Goal: Complete application form: Complete application form

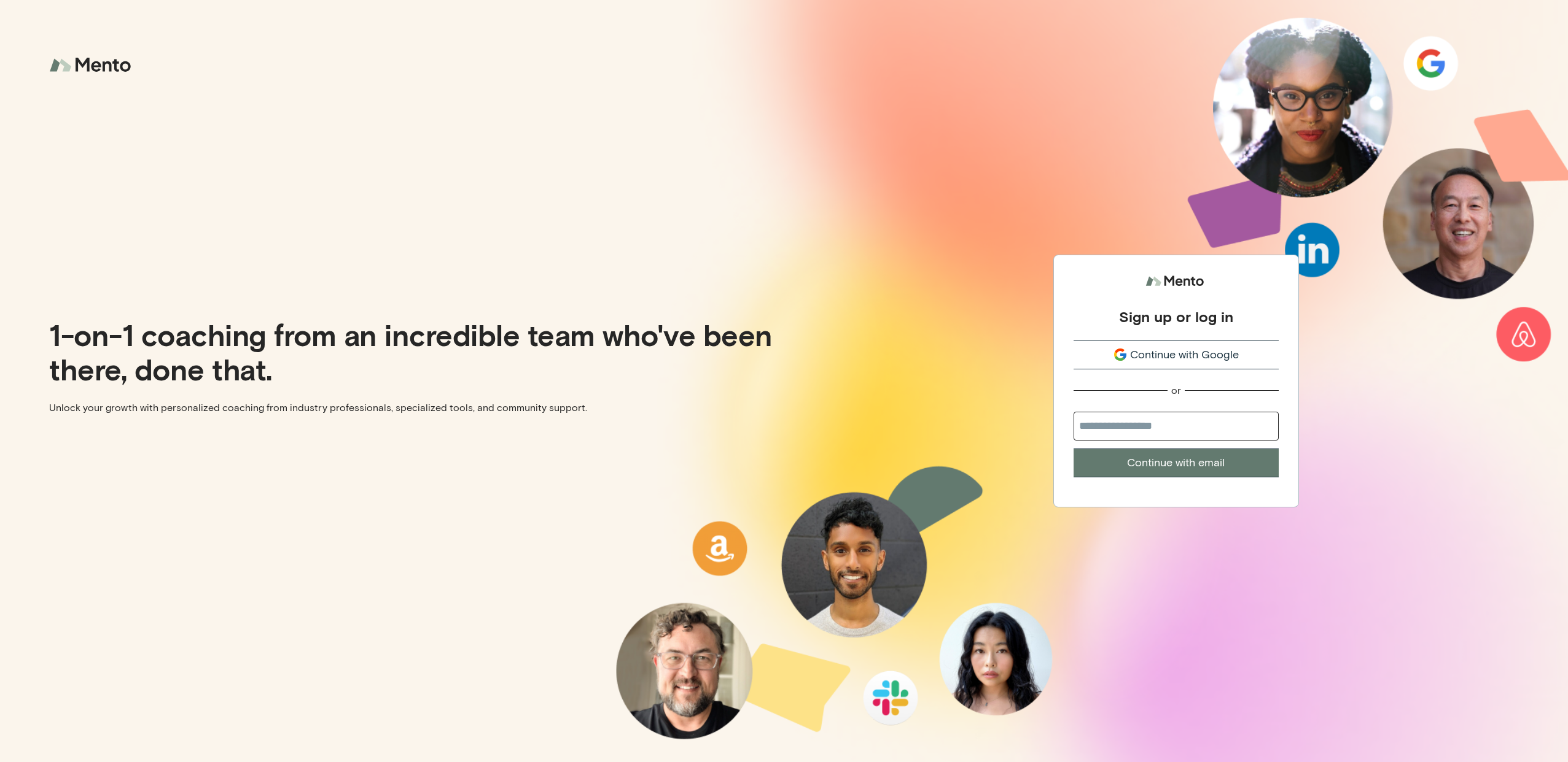
click at [1214, 430] on input "email" at bounding box center [1176, 426] width 205 height 29
click at [0, 762] on com-1password-button at bounding box center [0, 762] width 0 height 0
type input "**********"
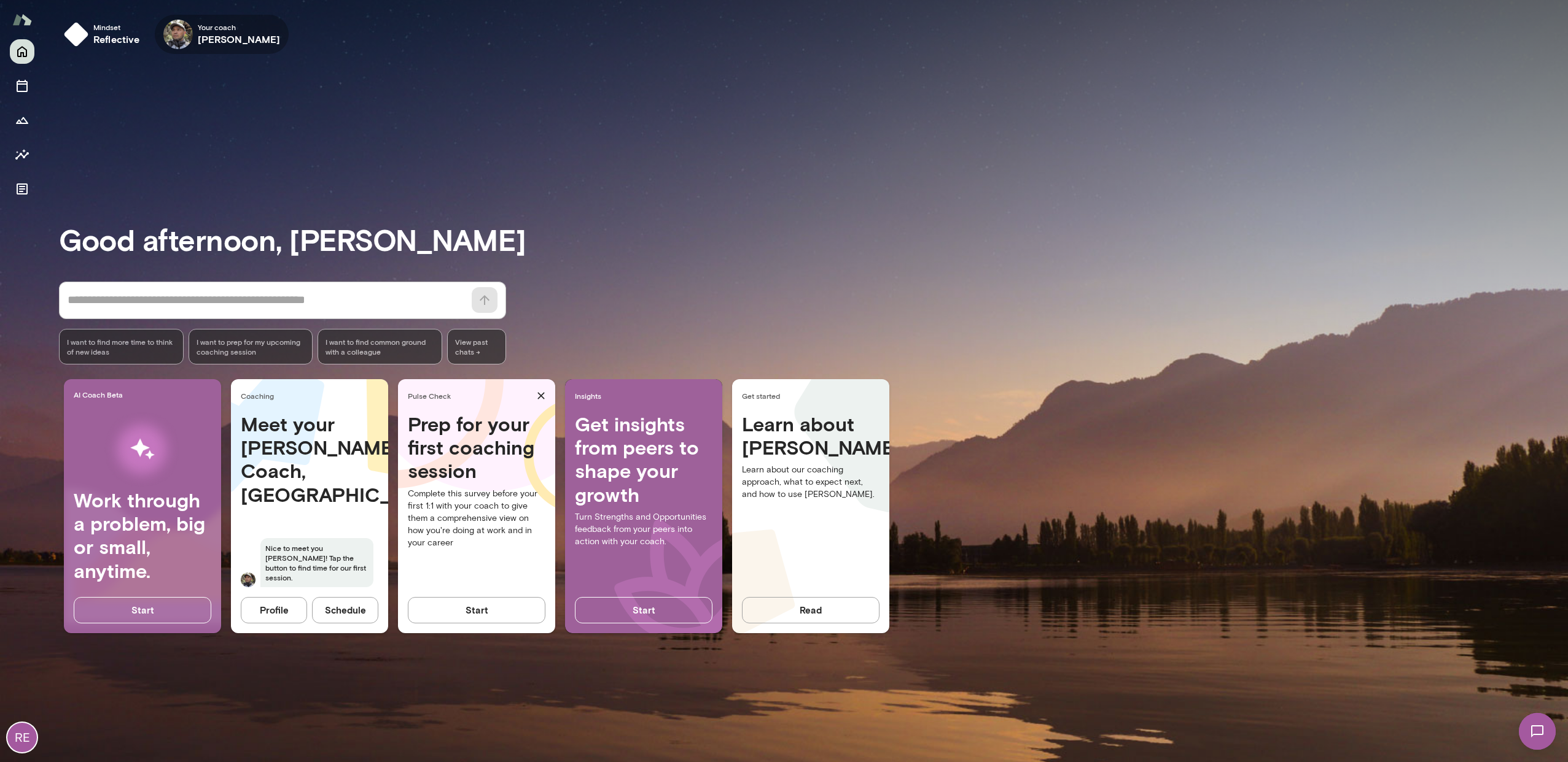
click at [0, 0] on icon "button" at bounding box center [0, 0] width 0 height 0
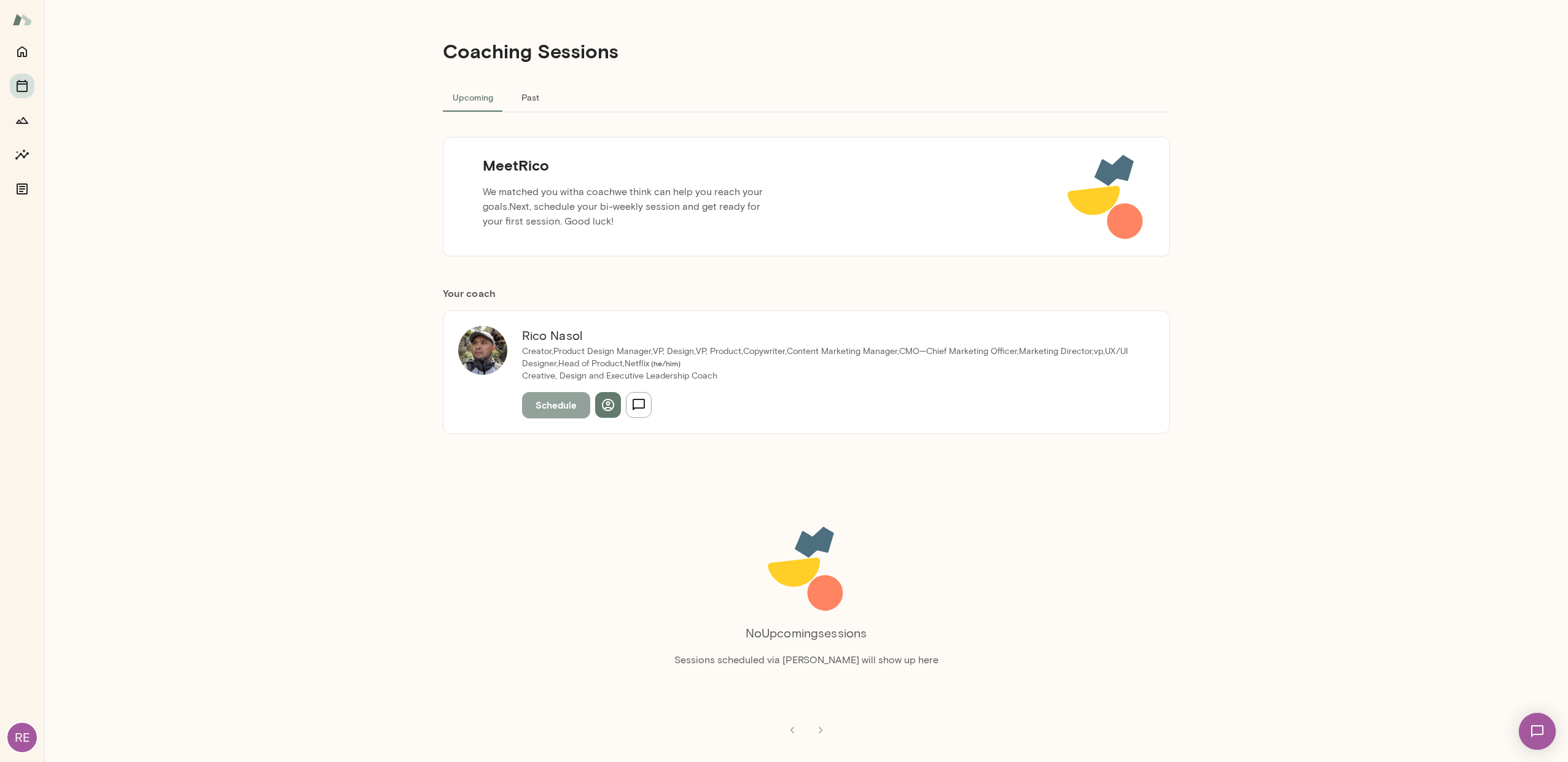
click at [549, 407] on button "Schedule" at bounding box center [555, 405] width 68 height 26
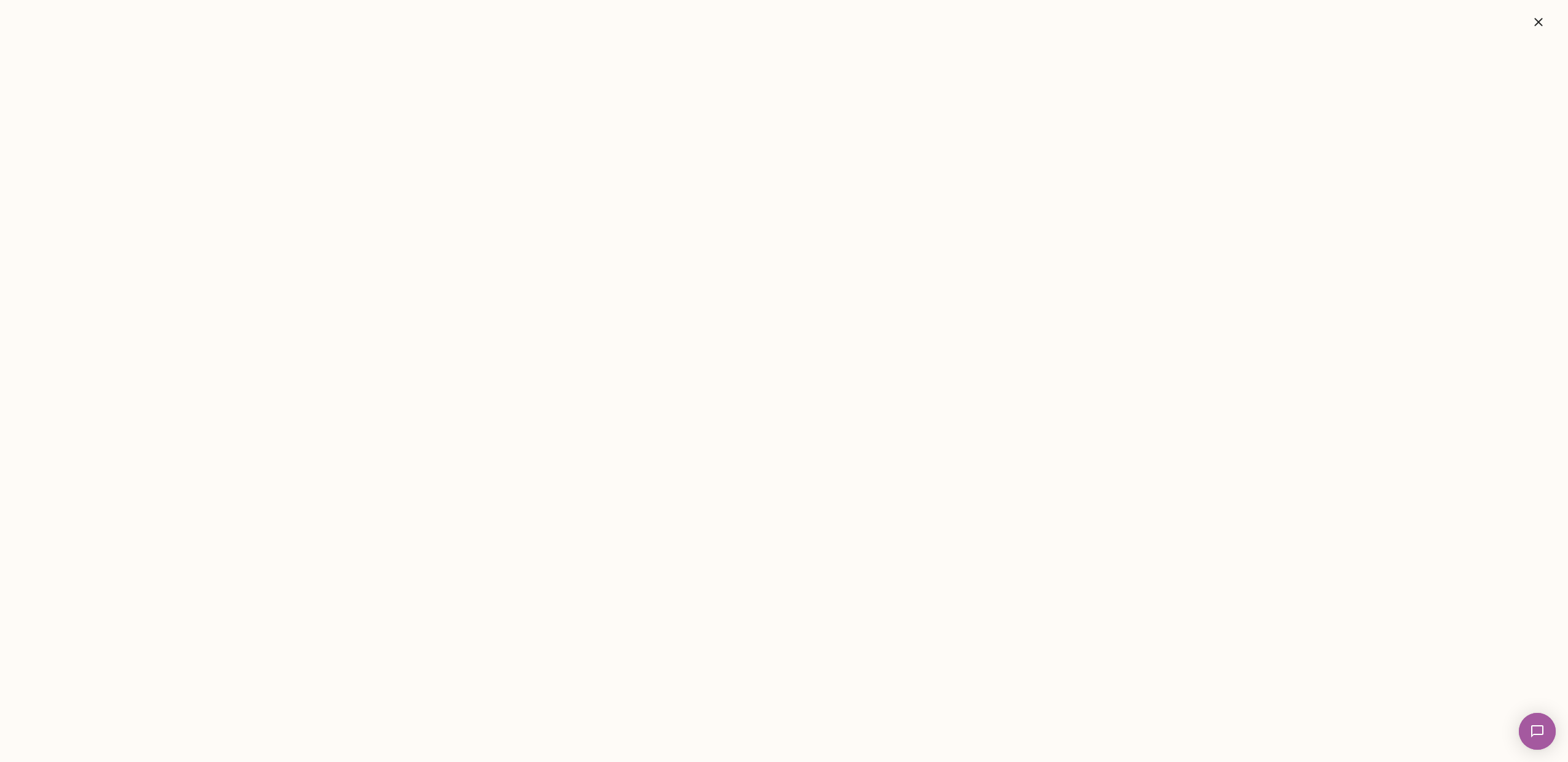
click at [1541, 19] on icon "button" at bounding box center [1538, 22] width 8 height 8
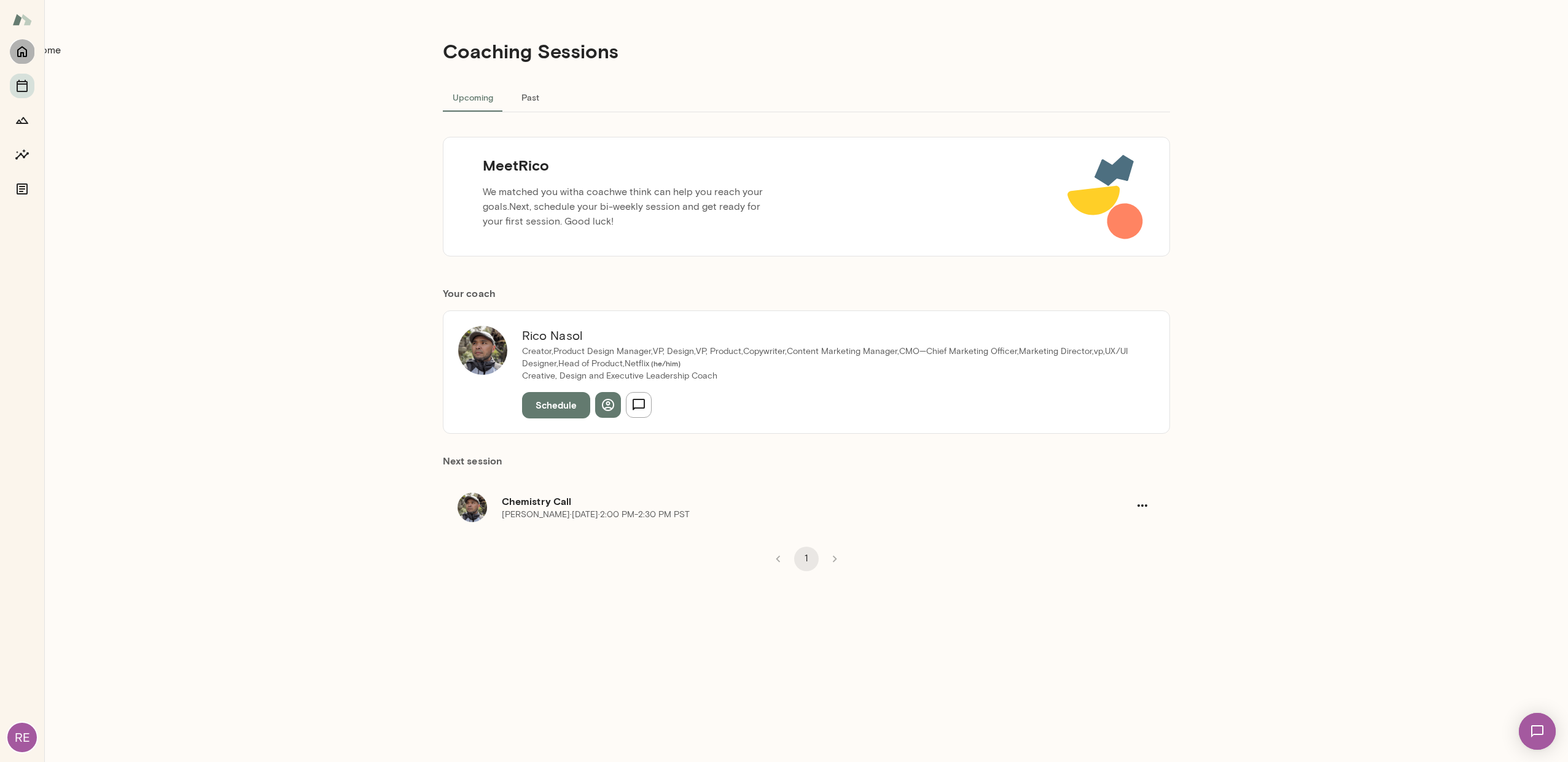
click at [16, 51] on icon "Home" at bounding box center [21, 51] width 14 height 14
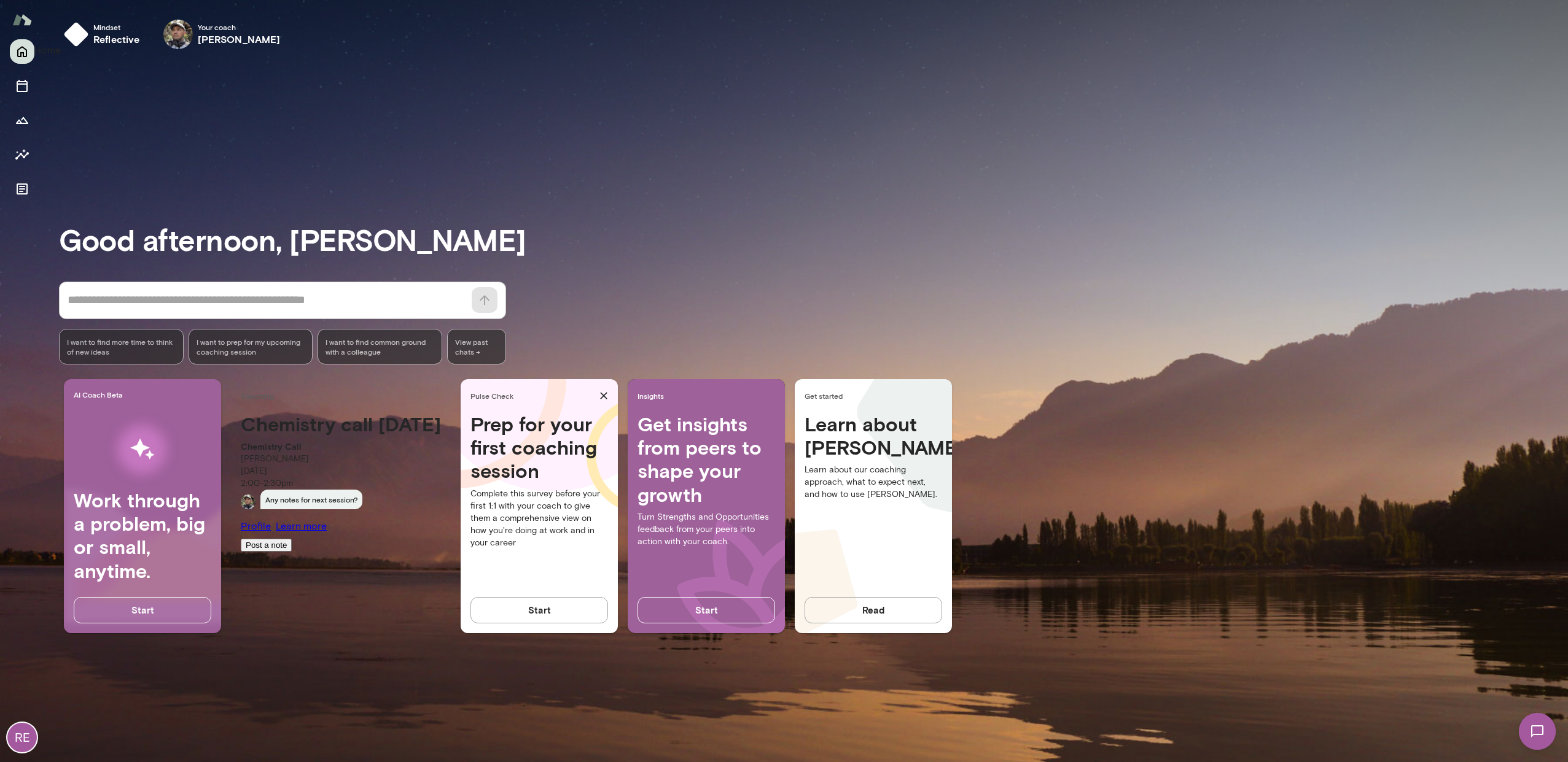
click at [14, 58] on button "Home" at bounding box center [22, 51] width 25 height 25
click at [15, 741] on div "RE" at bounding box center [22, 737] width 29 height 29
click at [123, 93] on button "View or edit profile" at bounding box center [112, 86] width 77 height 13
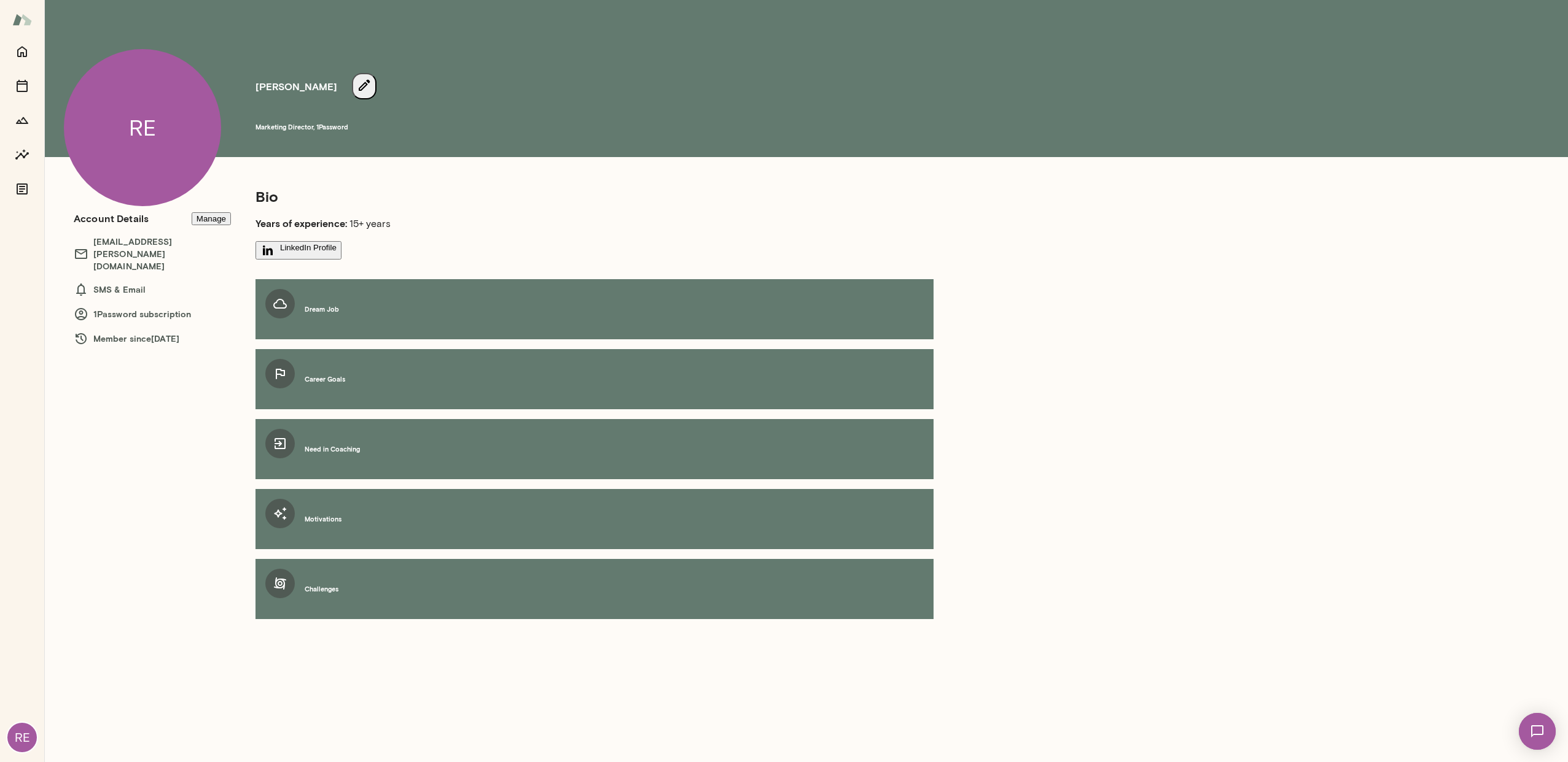
click at [291, 256] on button "LinkedIn Profile" at bounding box center [298, 250] width 86 height 19
click at [378, 309] on div "Dream Job" at bounding box center [594, 310] width 678 height 60
click at [280, 311] on icon at bounding box center [280, 304] width 14 height 14
click at [304, 376] on div "Career Goals" at bounding box center [594, 380] width 678 height 60
click at [294, 453] on div "Need in Coaching" at bounding box center [594, 450] width 678 height 60
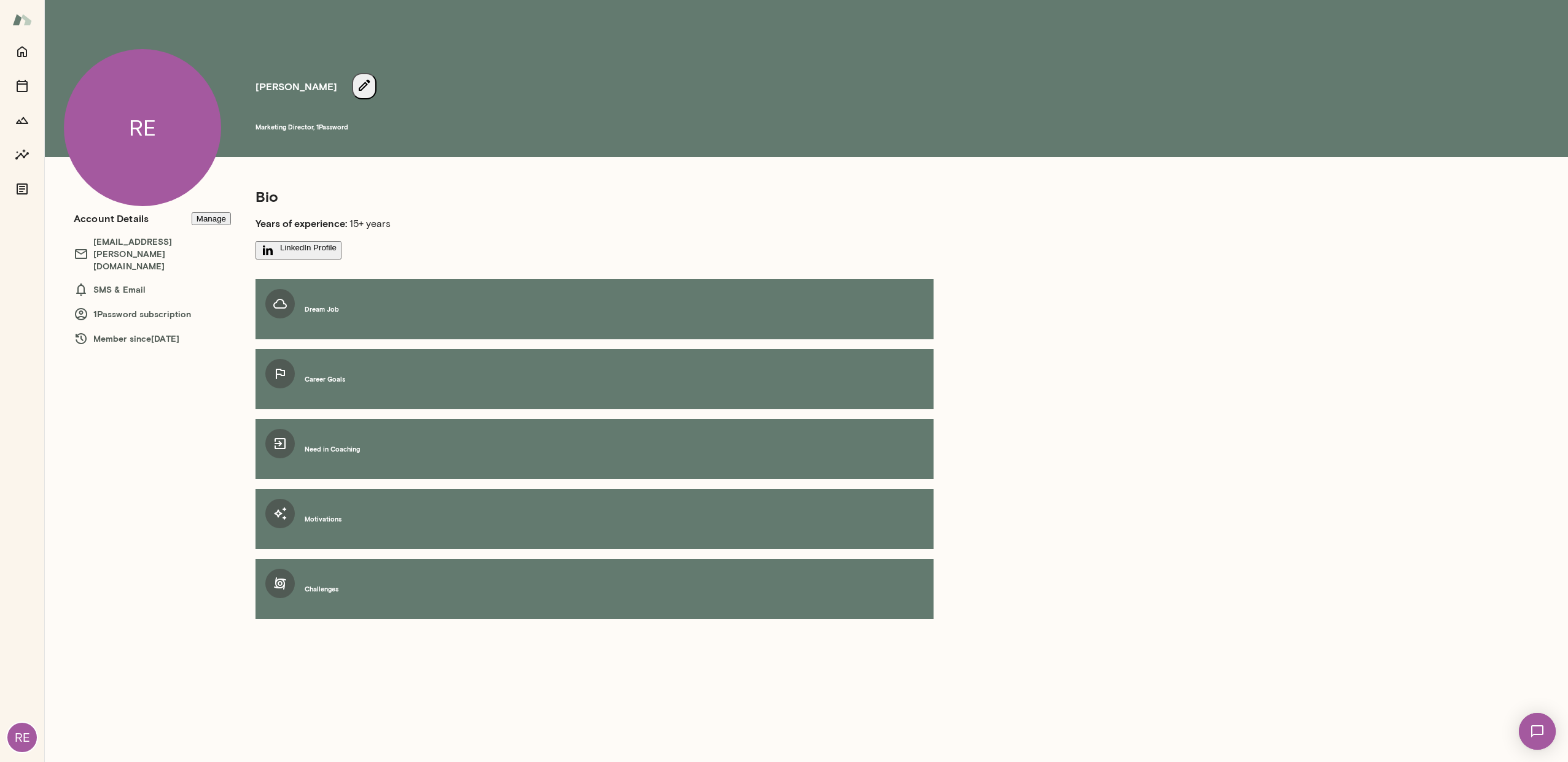
click at [291, 499] on div at bounding box center [280, 513] width 29 height 29
click at [295, 559] on div "Challenges" at bounding box center [594, 589] width 678 height 60
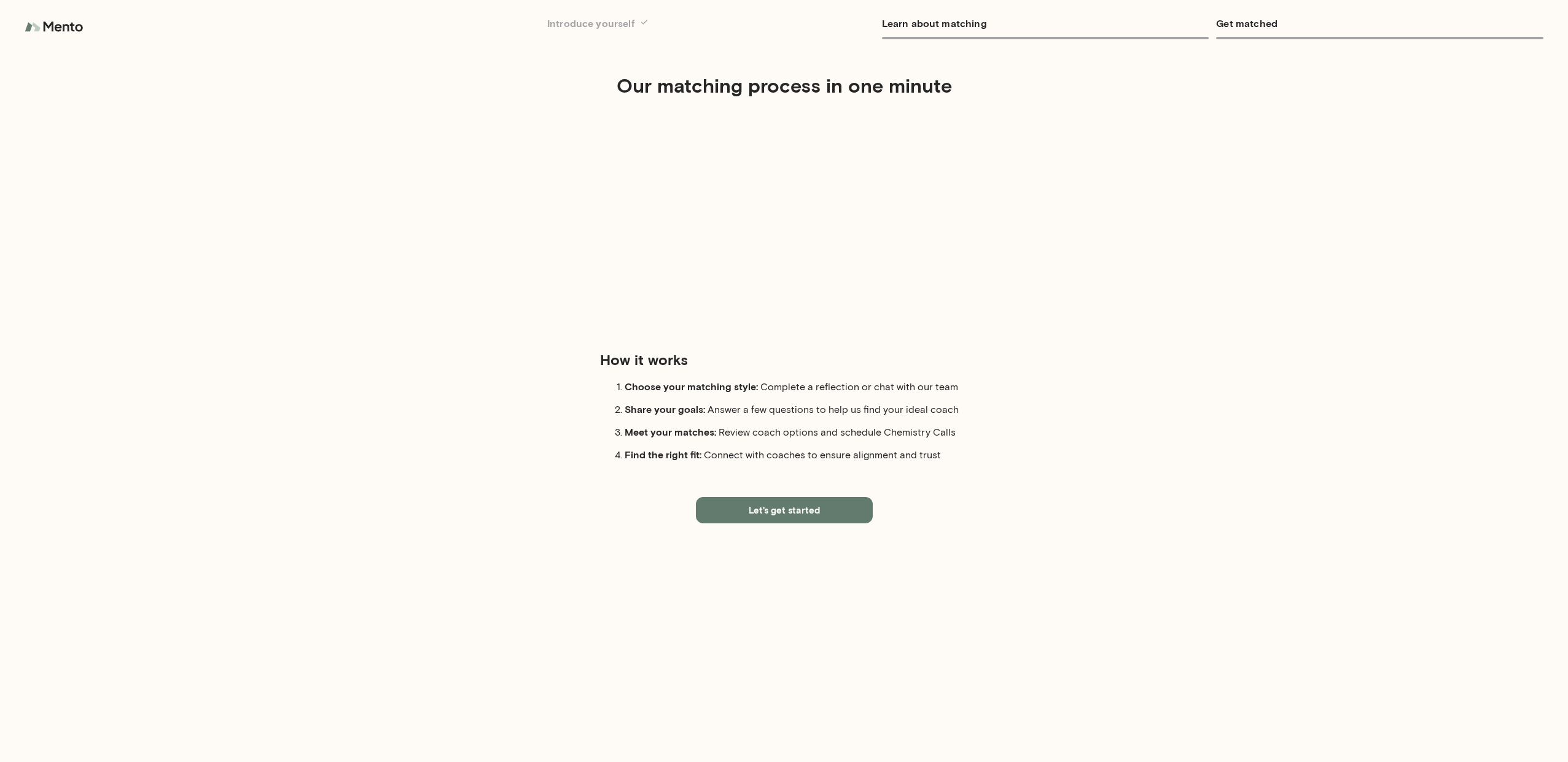
click at [801, 509] on button "Let's get started" at bounding box center [784, 510] width 177 height 26
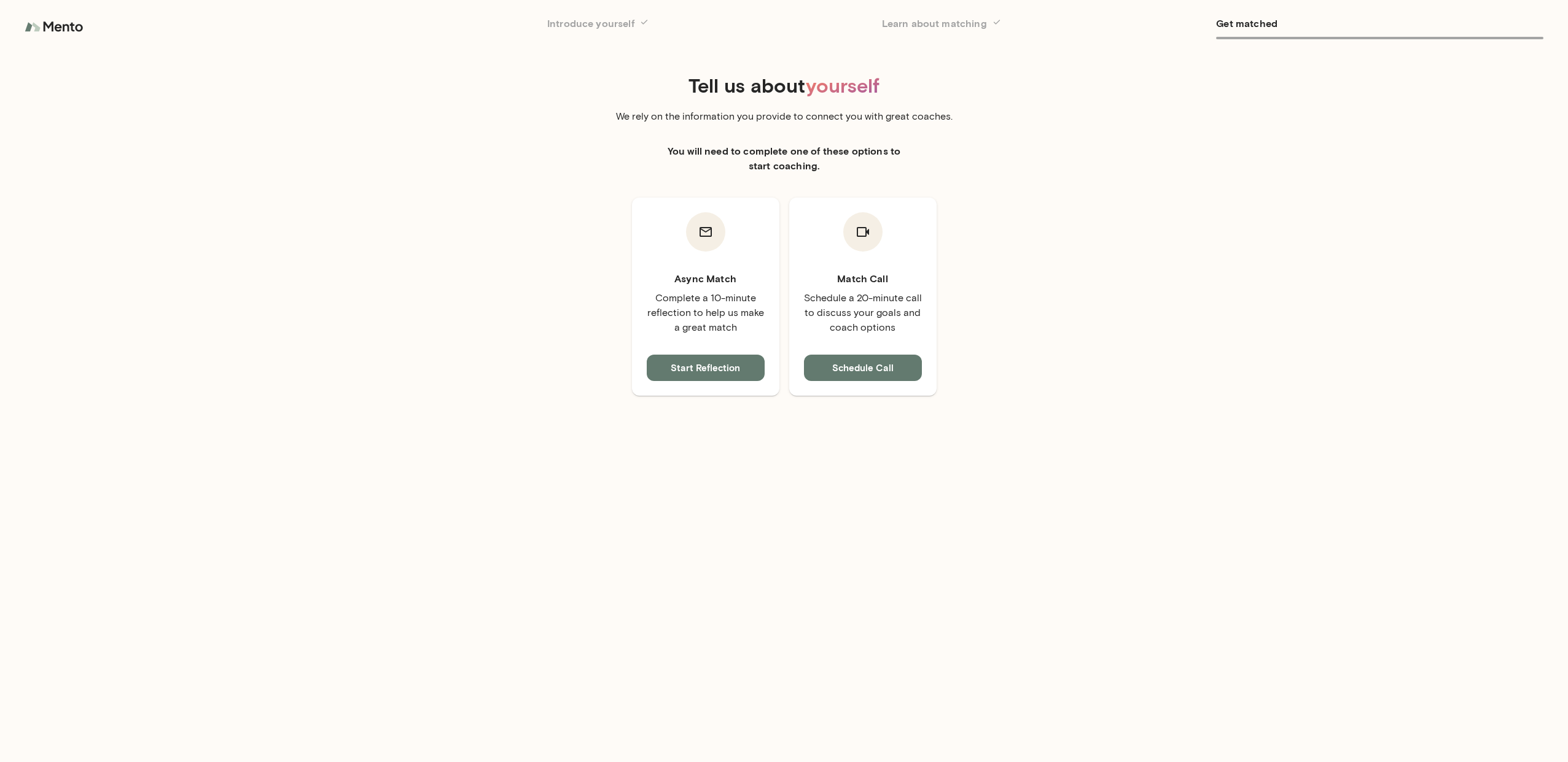
click at [697, 372] on button "Start Reflection" at bounding box center [705, 368] width 118 height 26
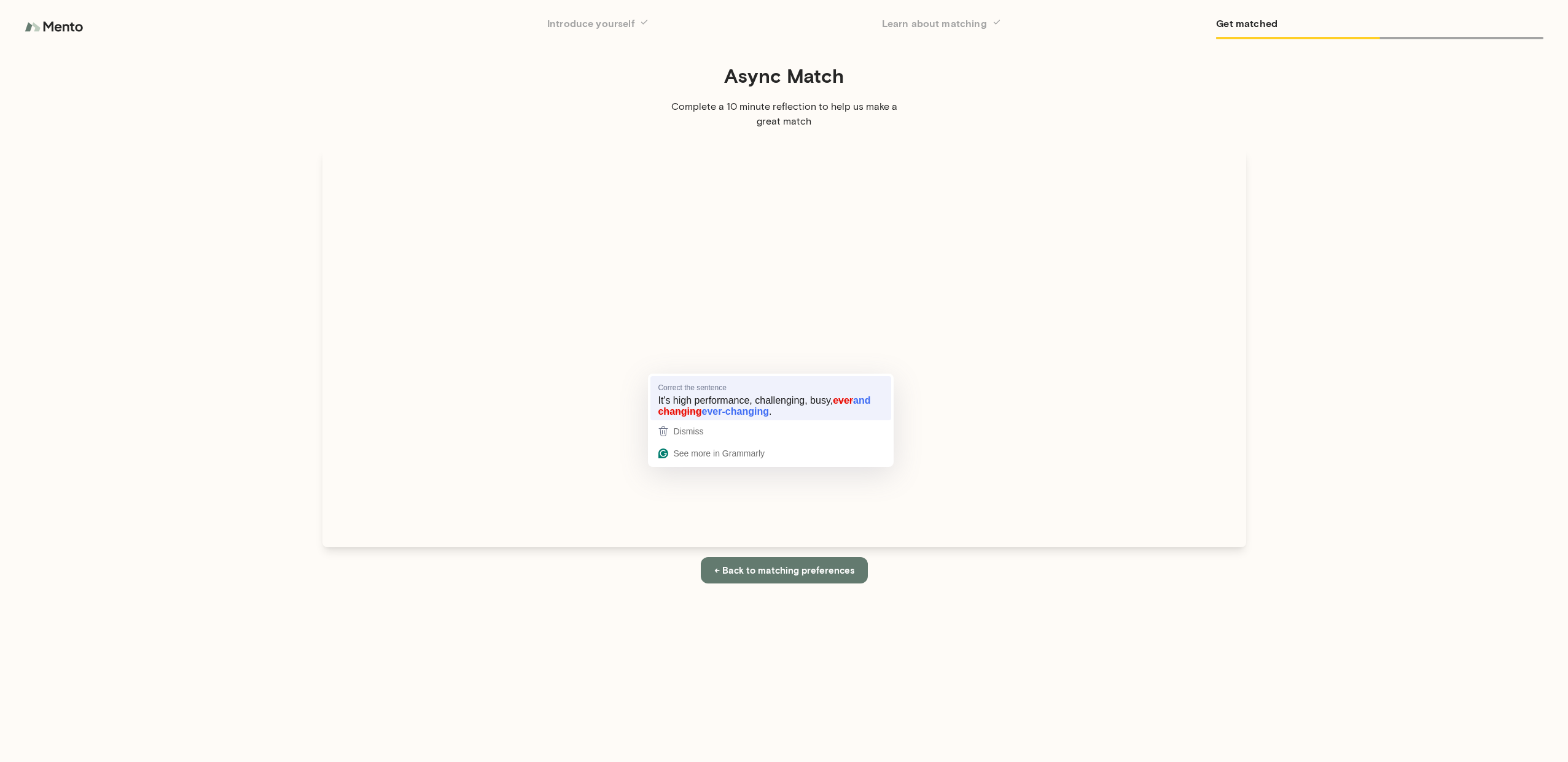
click at [706, 403] on span "'s high performance, challenging, busy," at bounding box center [747, 400] width 169 height 10
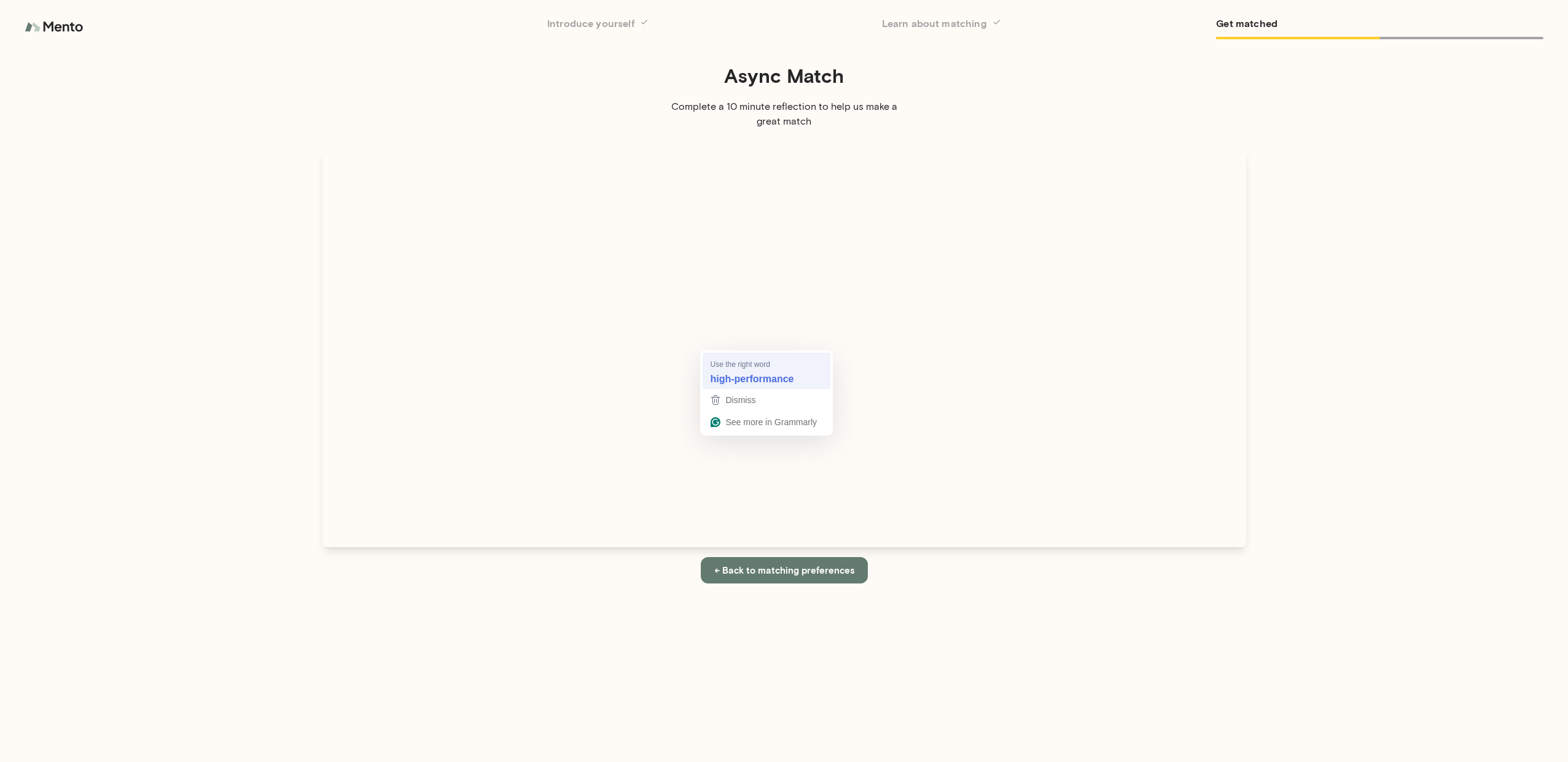
click at [773, 378] on strong "high-performance" at bounding box center [751, 379] width 84 height 14
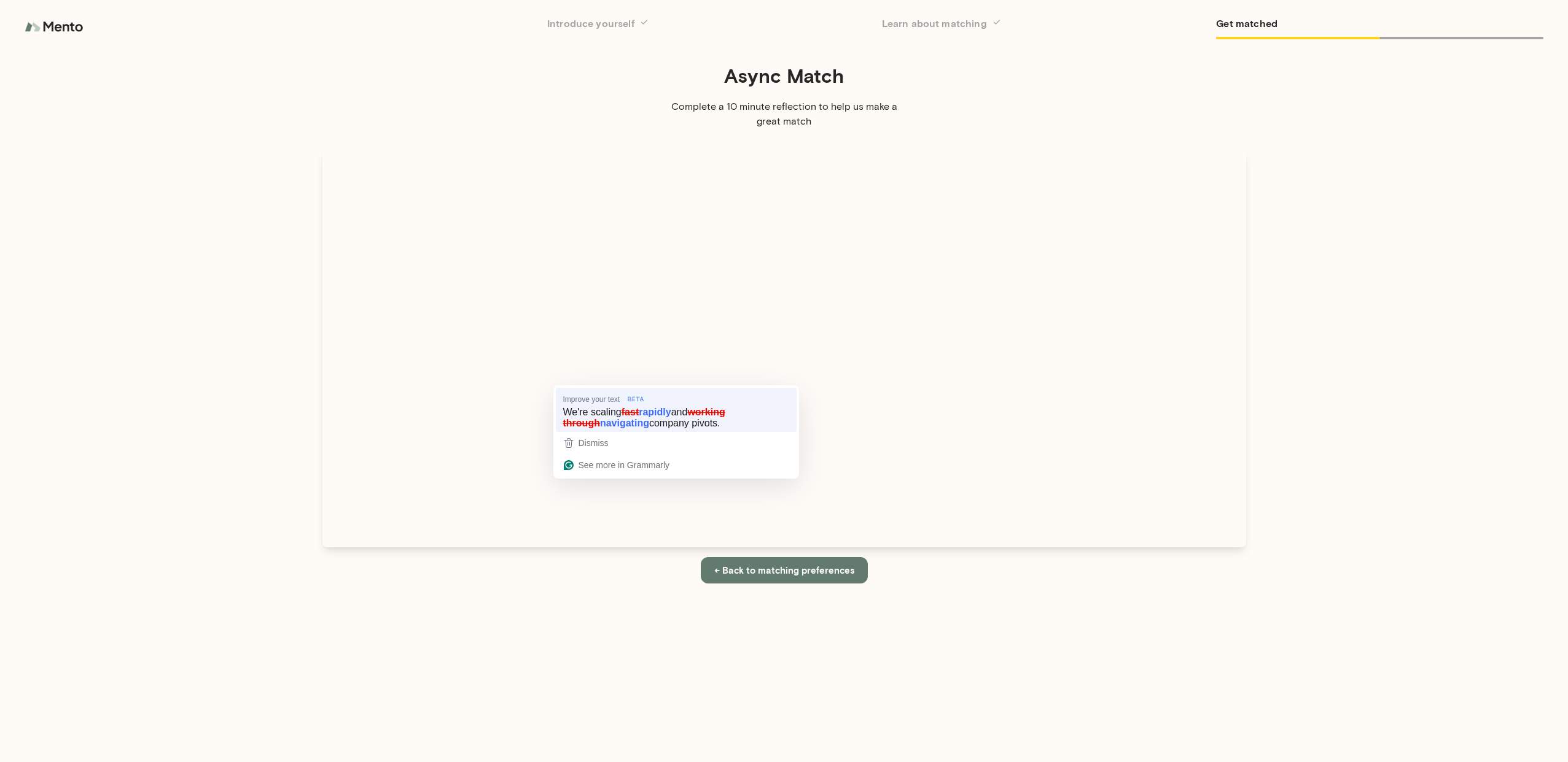
click at [656, 404] on div "We 're scaling fast rapidly and working through navigating company pivots." at bounding box center [676, 418] width 231 height 27
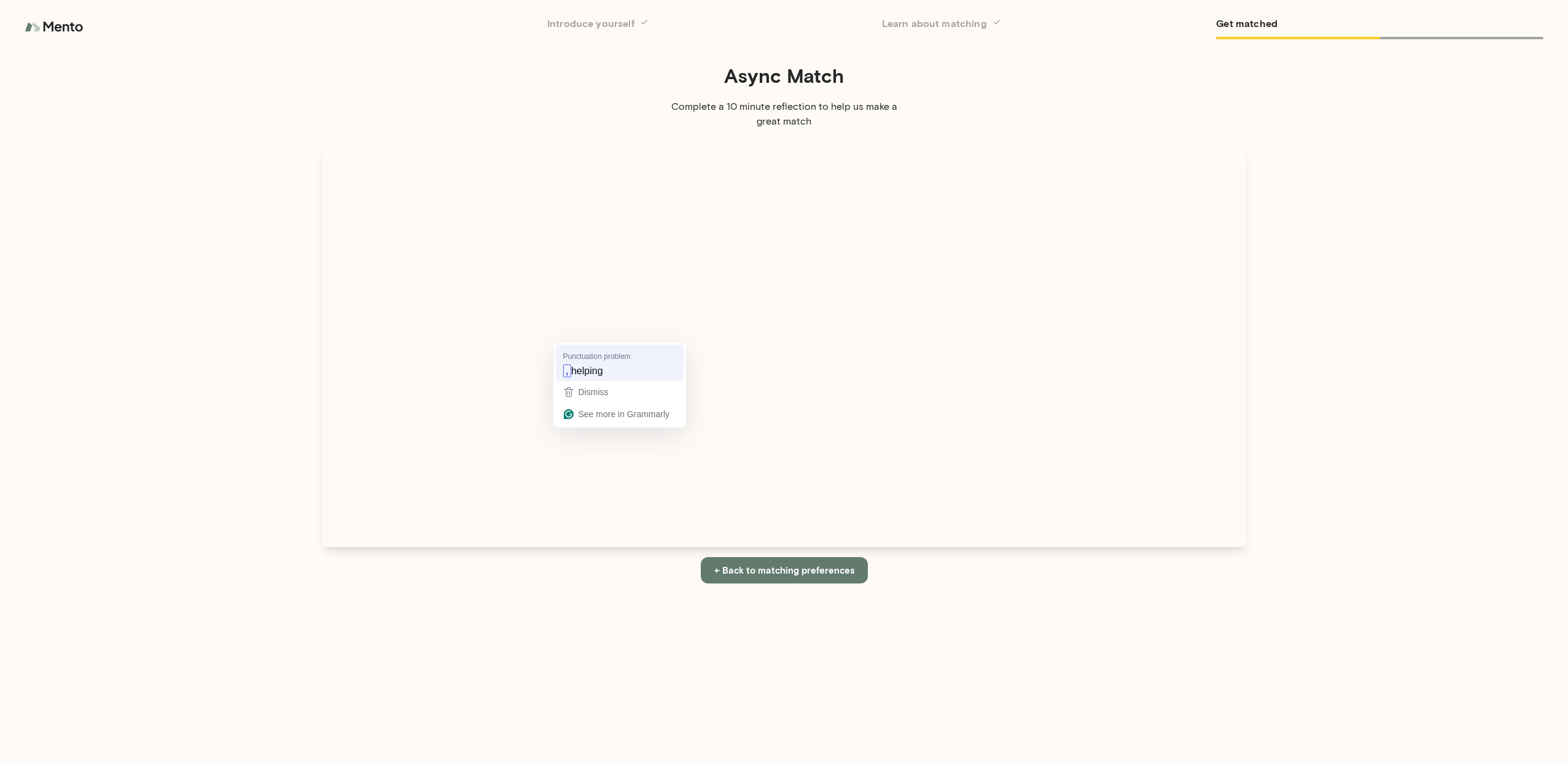
click at [598, 369] on span "helping" at bounding box center [587, 371] width 32 height 14
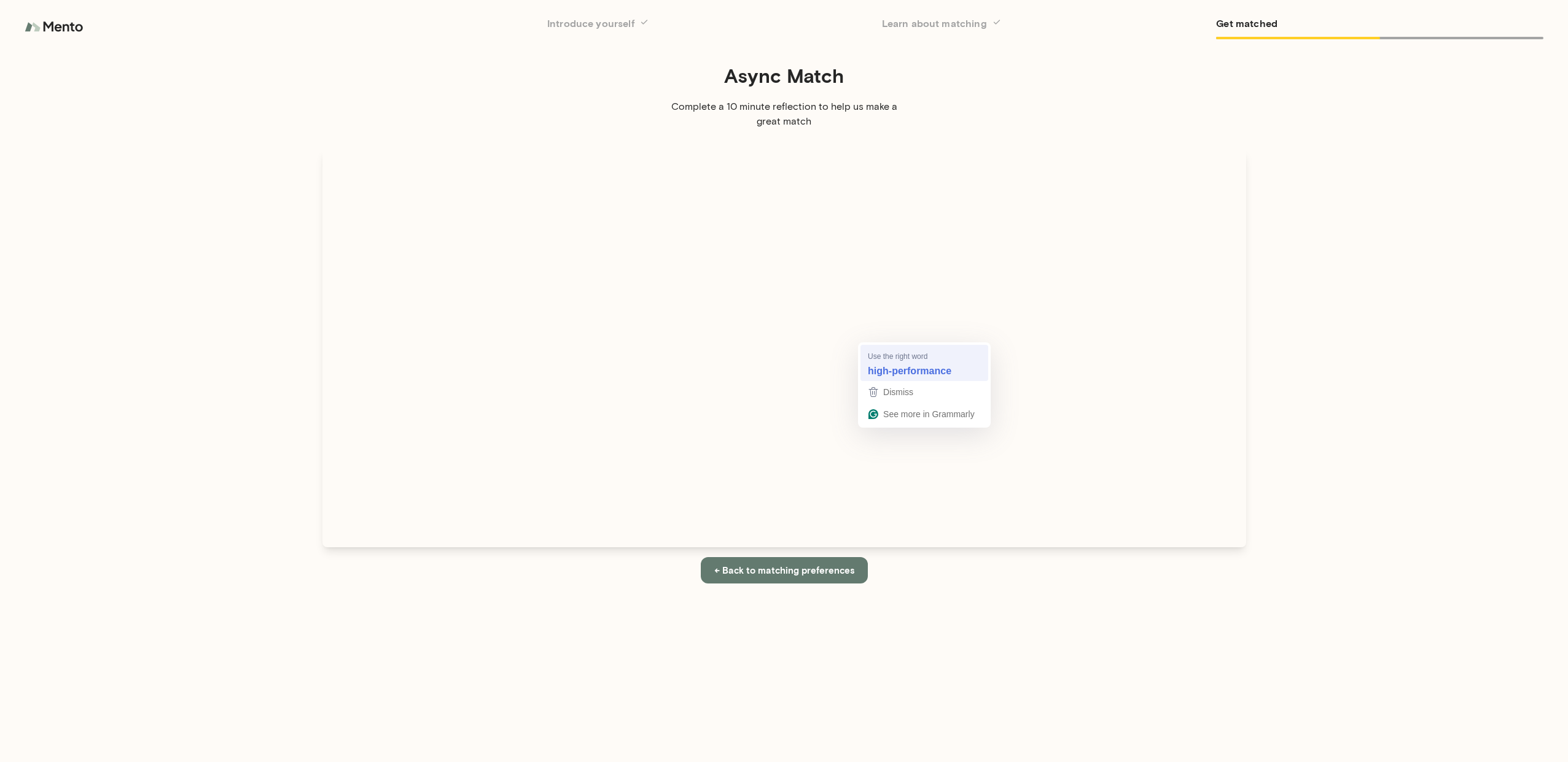
click at [895, 356] on span "Use the right word" at bounding box center [897, 356] width 60 height 12
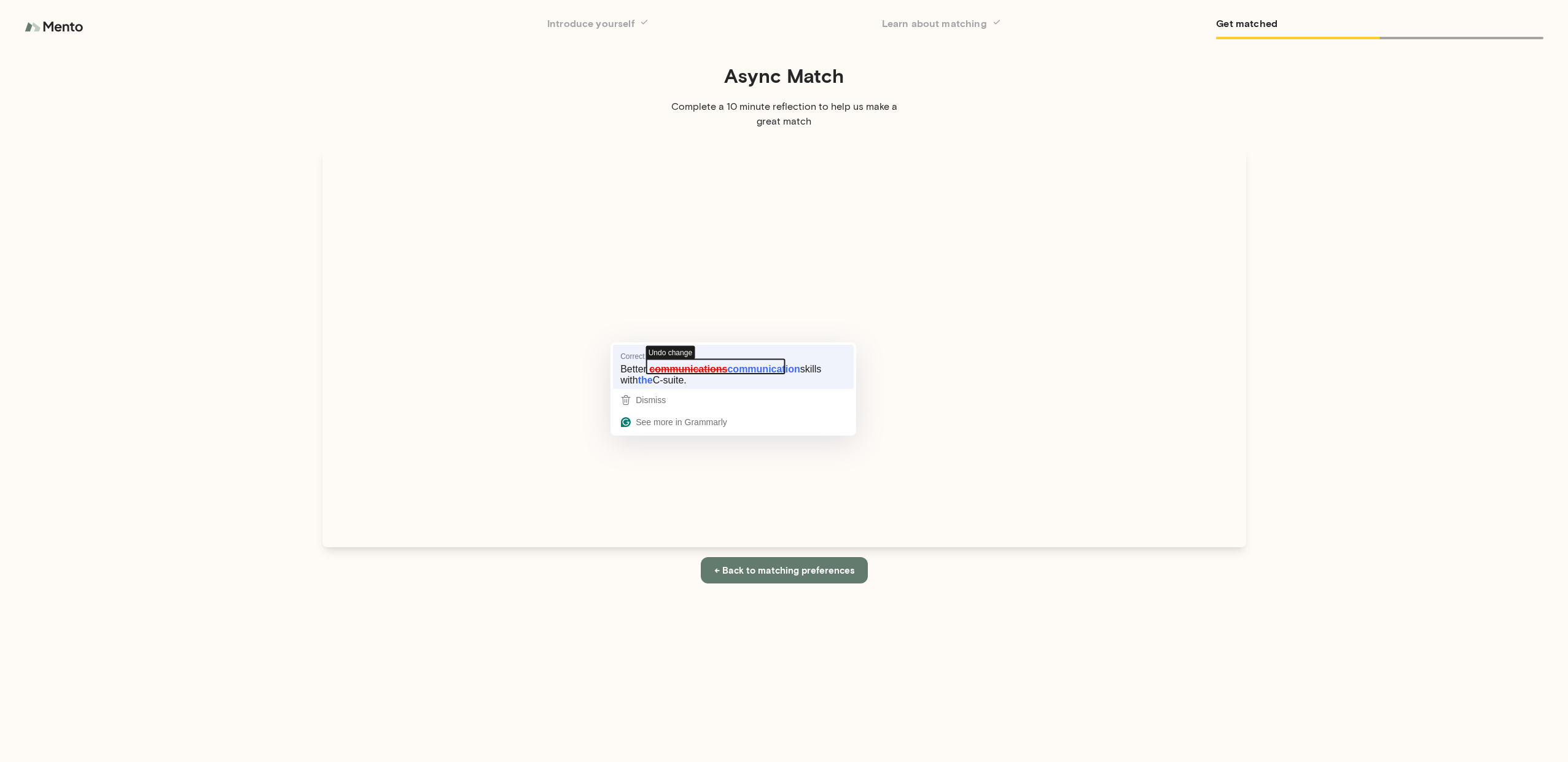
click at [714, 362] on icon "button" at bounding box center [716, 366] width 138 height 14
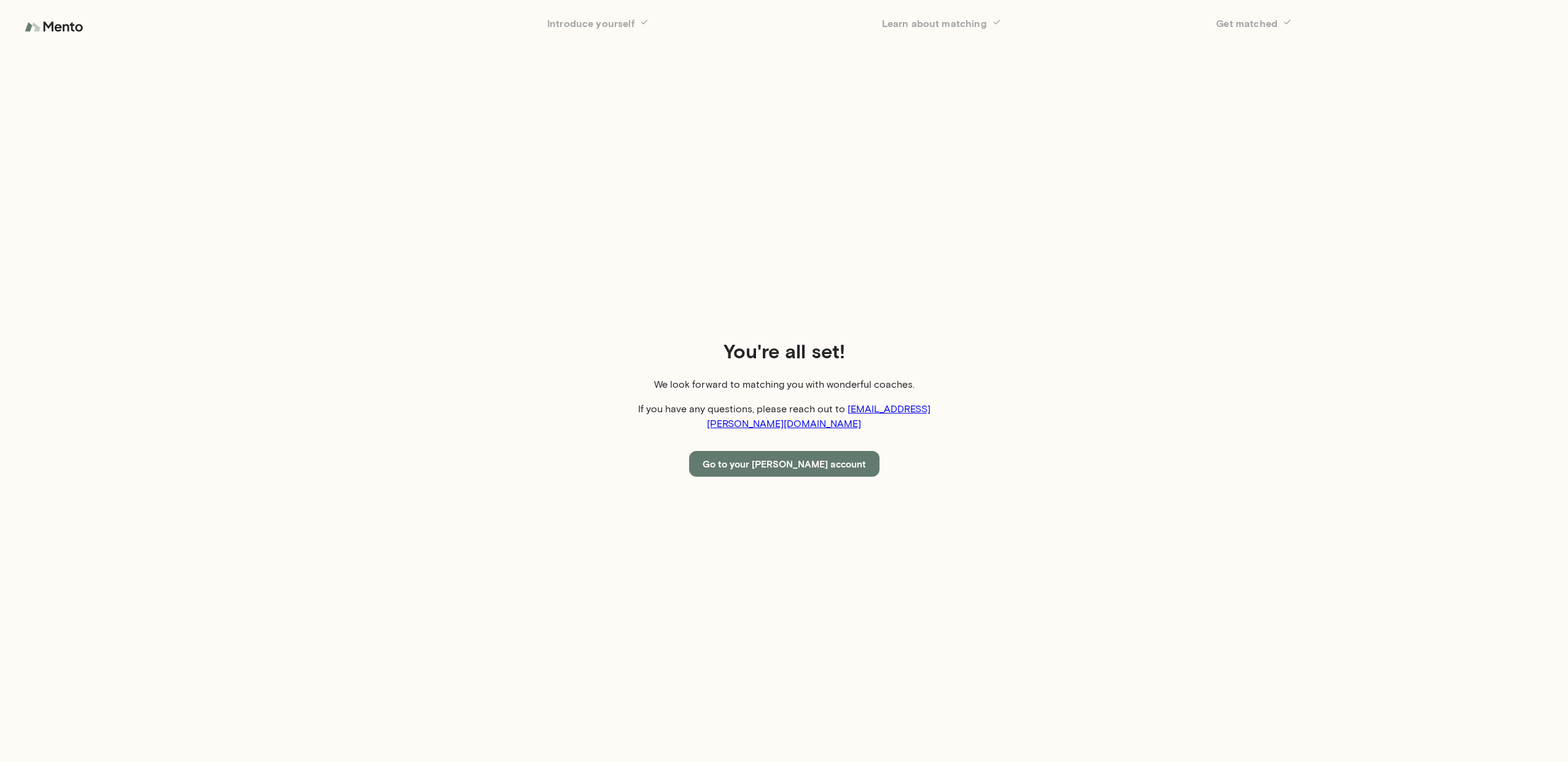
click at [760, 456] on button "Go to your Mento account" at bounding box center [784, 464] width 191 height 26
